Goal: Find specific page/section: Find specific page/section

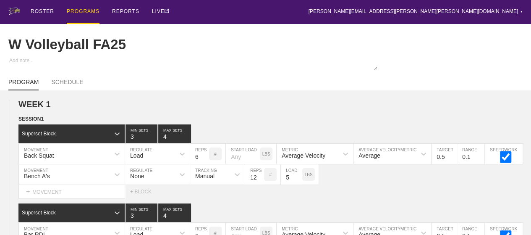
click at [71, 11] on div "PROGRAMS" at bounding box center [83, 12] width 33 height 24
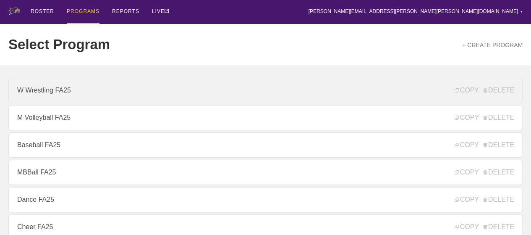
scroll to position [126, 0]
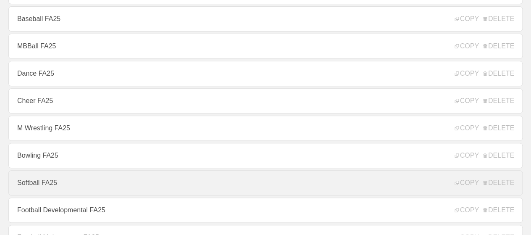
click at [35, 182] on link "Softball FA25" at bounding box center [265, 182] width 515 height 25
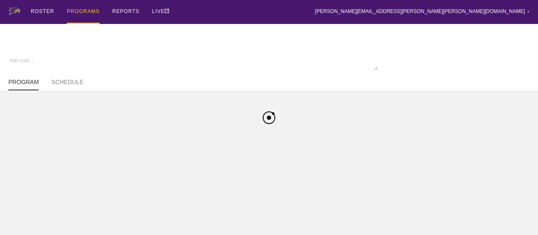
type textarea "x"
type input "Softball FA25"
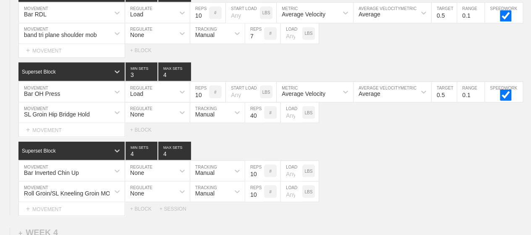
scroll to position [2373, 0]
